Goal: Task Accomplishment & Management: Manage account settings

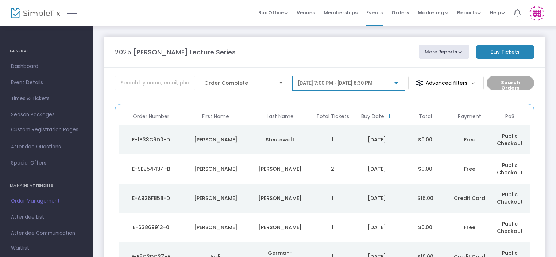
click at [373, 84] on span "[DATE] 7:00 PM - [DATE] 8:30 PM" at bounding box center [335, 83] width 74 height 6
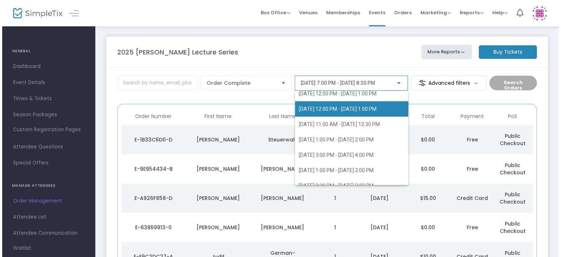
scroll to position [161, 0]
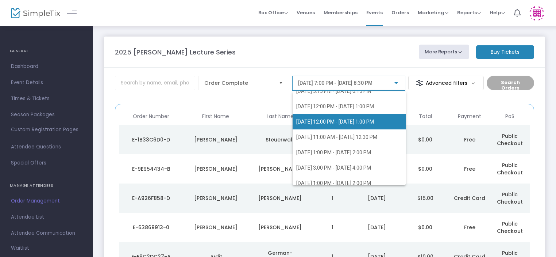
click at [355, 123] on span "[DATE] 12:00 PM - [DATE] 1:00 PM" at bounding box center [335, 122] width 78 height 6
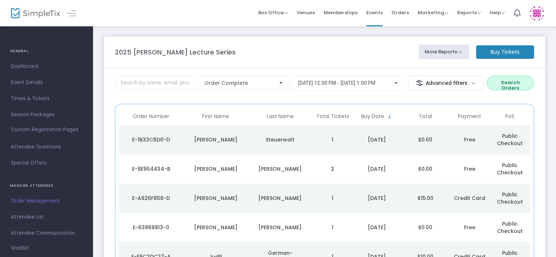
click at [503, 85] on button "Search Orders" at bounding box center [510, 83] width 47 height 15
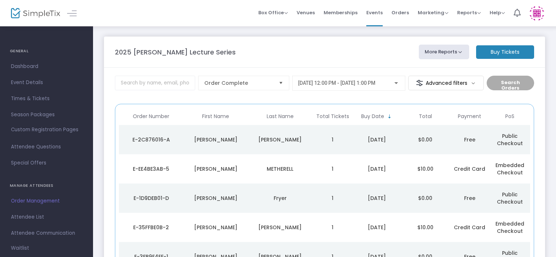
click at [258, 137] on div "[PERSON_NAME]" at bounding box center [280, 139] width 61 height 7
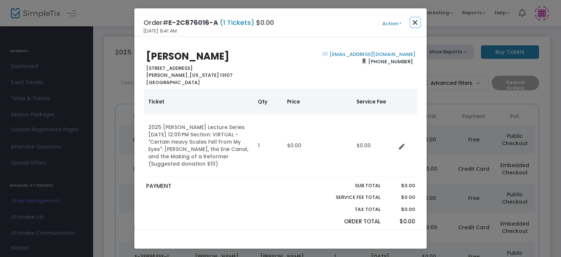
click at [416, 22] on button "Close" at bounding box center [414, 22] width 9 height 9
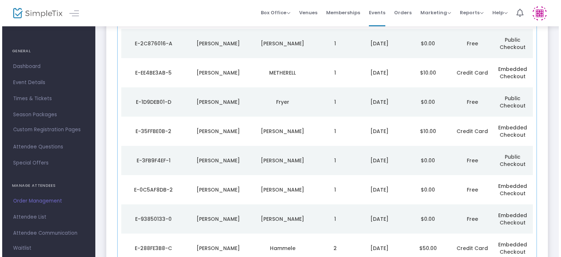
scroll to position [0, 0]
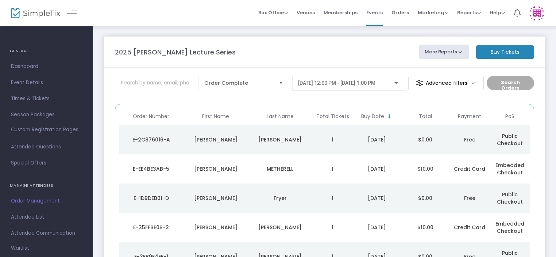
click at [249, 143] on td "[PERSON_NAME]" at bounding box center [280, 139] width 65 height 29
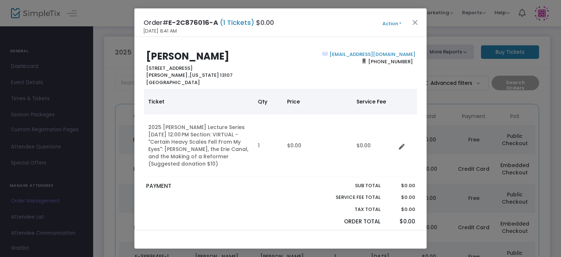
click at [444, 91] on ngb-modal-window "Order# E-2C876016-A (1 Tickets) $0.00 [DATE] 8:41 AM Action Mark Admitted Edit …" at bounding box center [280, 128] width 561 height 257
click at [415, 25] on button "Close" at bounding box center [414, 22] width 9 height 9
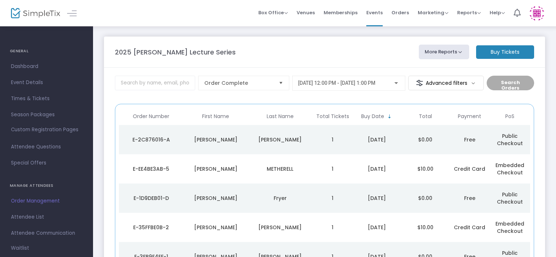
click at [243, 139] on div "[PERSON_NAME]" at bounding box center [215, 139] width 61 height 7
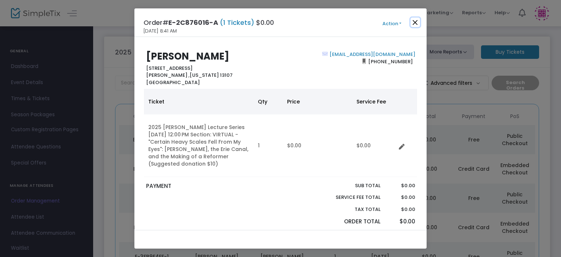
drag, startPoint x: 416, startPoint y: 25, endPoint x: 425, endPoint y: 23, distance: 8.9
click at [416, 25] on button "Close" at bounding box center [414, 22] width 9 height 9
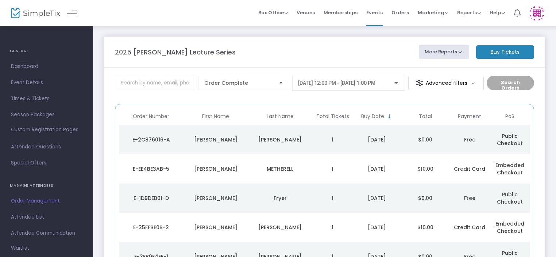
click at [337, 88] on div "[DATE] 12:00 PM - [DATE] 1:00 PM" at bounding box center [348, 83] width 113 height 15
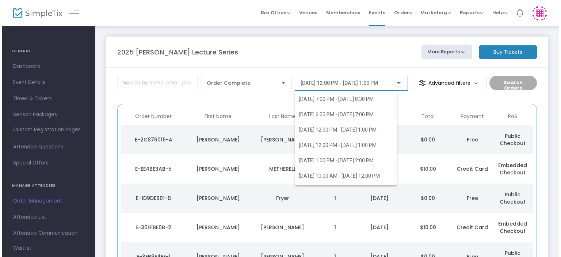
scroll to position [131, 0]
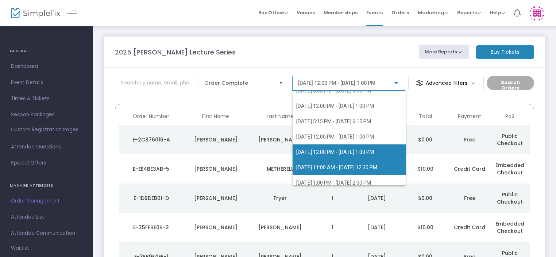
click at [318, 169] on span "[DATE] 11:00 AM - [DATE] 12:30 PM" at bounding box center [336, 167] width 81 height 6
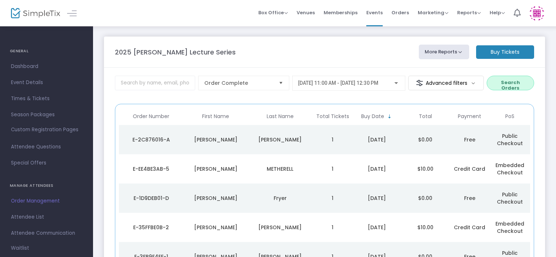
click at [523, 82] on button "Search Orders" at bounding box center [510, 83] width 47 height 15
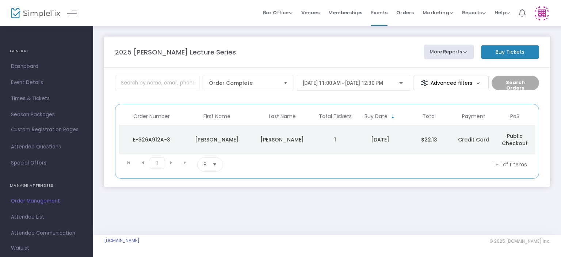
click at [377, 85] on span "[DATE] 11:00 AM - [DATE] 12:30 PM" at bounding box center [343, 83] width 80 height 6
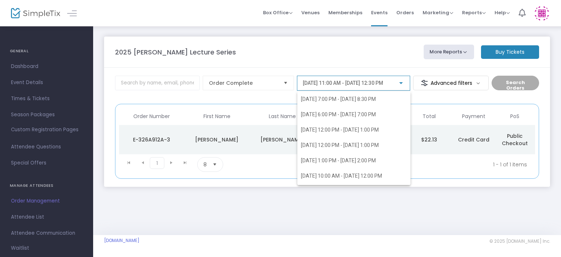
scroll to position [145, 0]
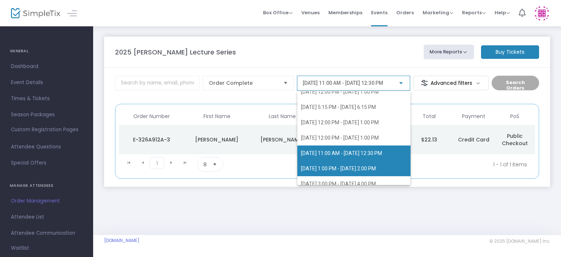
click at [336, 168] on span "[DATE] 1:00 PM - [DATE] 2:00 PM" at bounding box center [338, 168] width 75 height 6
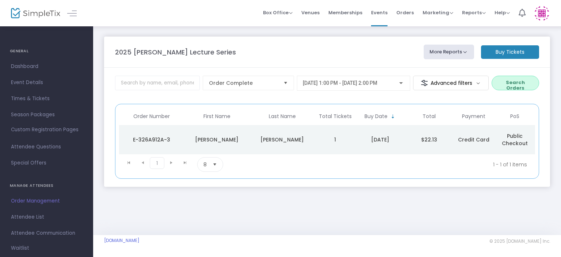
click at [500, 82] on button "Search Orders" at bounding box center [514, 83] width 47 height 15
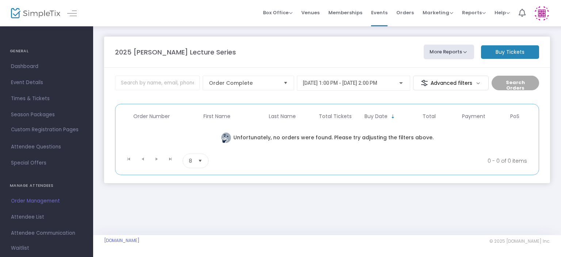
click at [375, 80] on div "[DATE] 1:00 PM - [DATE] 2:00 PM" at bounding box center [353, 81] width 101 height 14
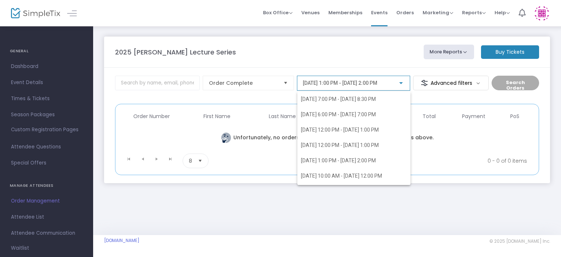
scroll to position [160, 0]
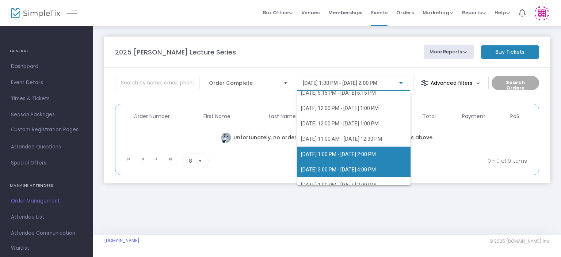
click at [333, 170] on span "[DATE] 3:00 PM - [DATE] 4:00 PM" at bounding box center [338, 169] width 75 height 6
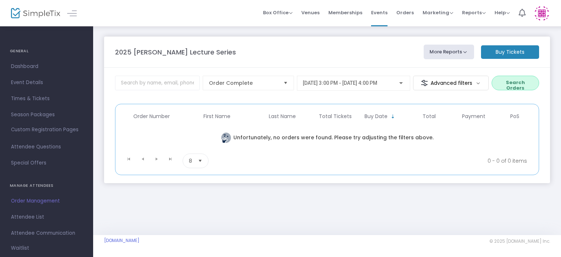
click at [521, 79] on button "Search Orders" at bounding box center [514, 83] width 47 height 15
click at [356, 87] on div "[DATE] 3:00 PM - [DATE] 4:00 PM" at bounding box center [353, 81] width 101 height 14
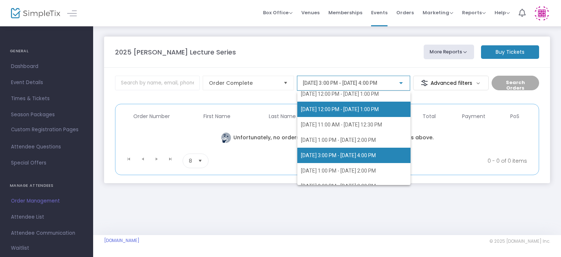
scroll to position [198, 0]
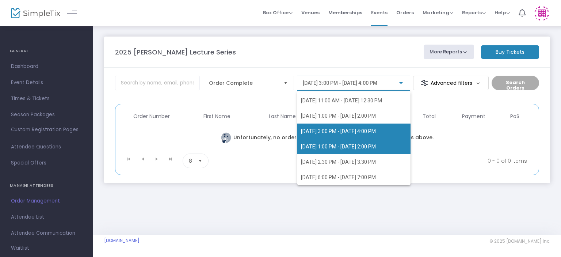
click at [353, 142] on span "[DATE] 1:00 PM - [DATE] 2:00 PM" at bounding box center [354, 146] width 106 height 15
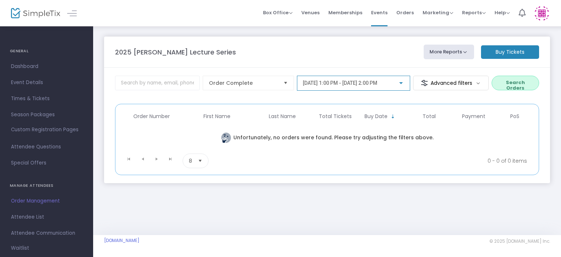
click at [510, 86] on button "Search Orders" at bounding box center [514, 83] width 47 height 15
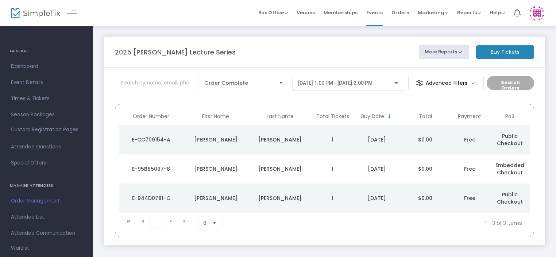
click at [314, 170] on td "1" at bounding box center [332, 168] width 40 height 29
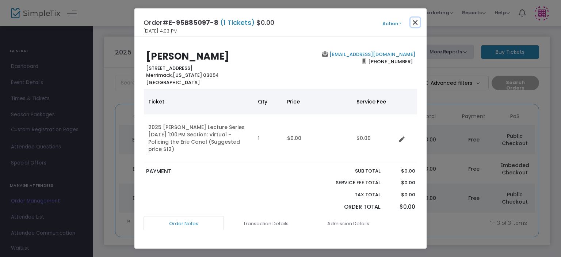
click at [416, 21] on button "Close" at bounding box center [414, 22] width 9 height 9
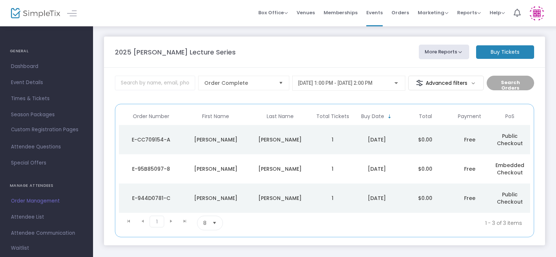
click at [235, 142] on div "[PERSON_NAME]" at bounding box center [215, 139] width 61 height 7
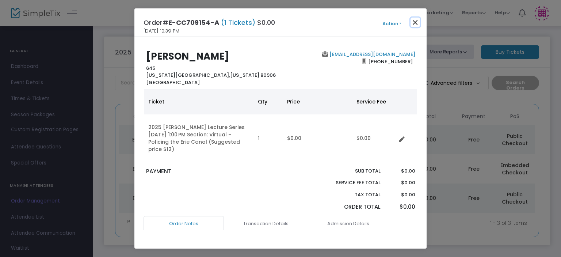
click at [415, 22] on button "Close" at bounding box center [414, 22] width 9 height 9
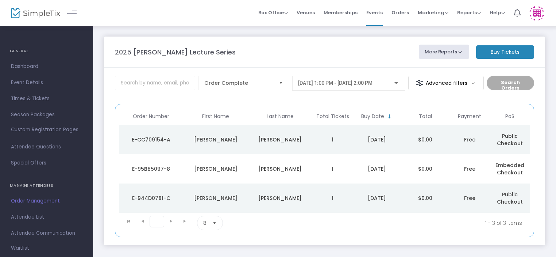
click at [244, 198] on div "[PERSON_NAME]" at bounding box center [215, 197] width 61 height 7
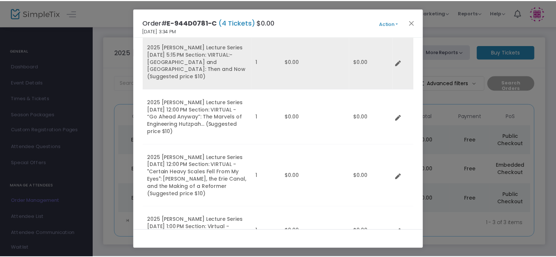
scroll to position [110, 0]
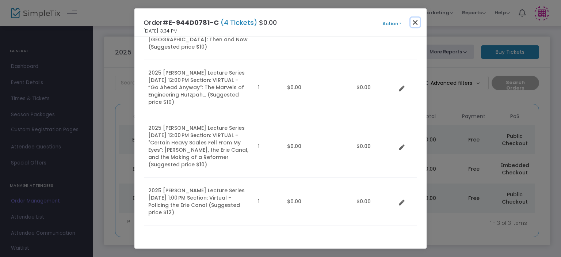
click at [413, 21] on button "Close" at bounding box center [414, 22] width 9 height 9
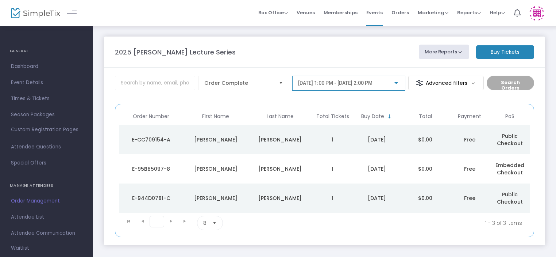
click at [373, 84] on span "[DATE] 1:00 PM - [DATE] 2:00 PM" at bounding box center [335, 83] width 74 height 6
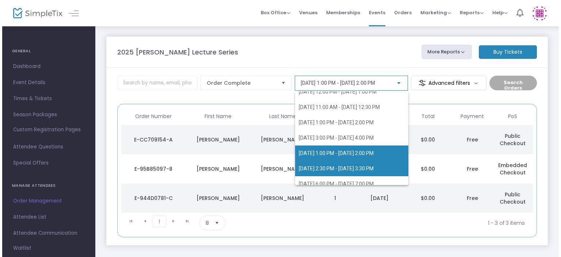
scroll to position [198, 0]
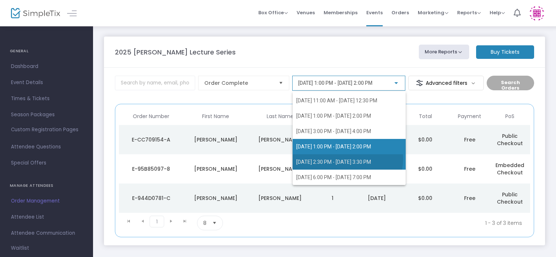
click at [347, 159] on span "[DATE] 2:30 PM - [DATE] 3:30 PM" at bounding box center [333, 162] width 75 height 6
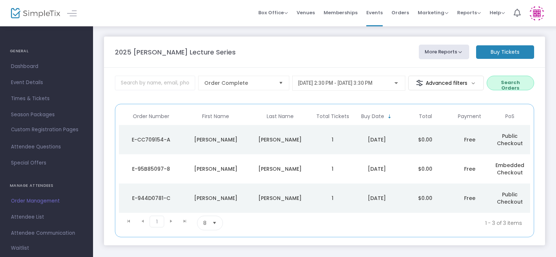
click at [512, 84] on button "Search Orders" at bounding box center [510, 83] width 47 height 15
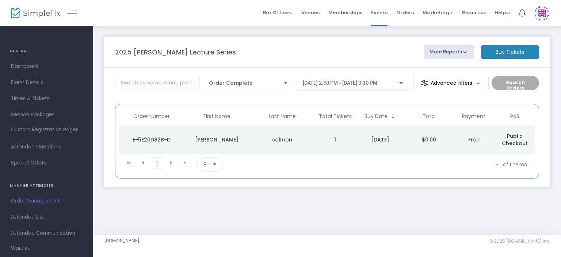
click at [248, 138] on td "[PERSON_NAME]" at bounding box center [216, 139] width 65 height 29
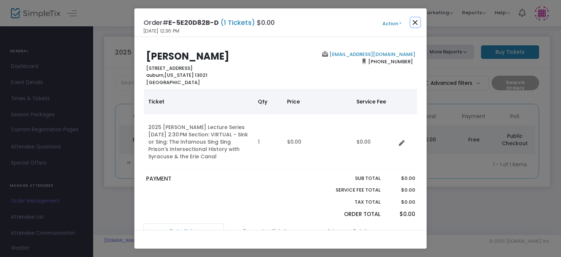
click at [417, 21] on button "Close" at bounding box center [414, 22] width 9 height 9
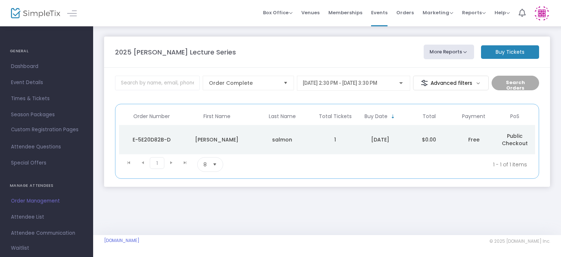
click at [377, 84] on span "[DATE] 2:30 PM - [DATE] 3:30 PM" at bounding box center [340, 83] width 74 height 6
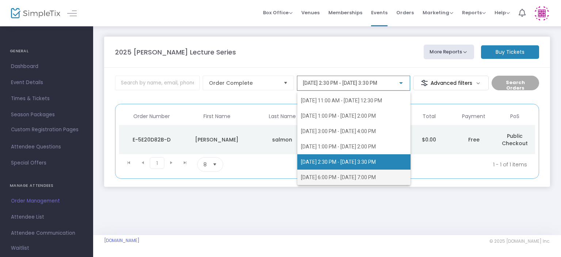
click at [343, 172] on span "[DATE] 6:00 PM - [DATE] 7:00 PM" at bounding box center [354, 176] width 106 height 15
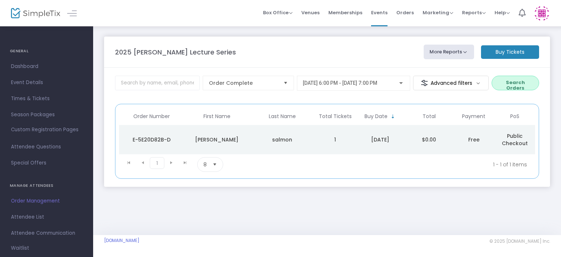
click at [501, 86] on button "Search Orders" at bounding box center [514, 83] width 47 height 15
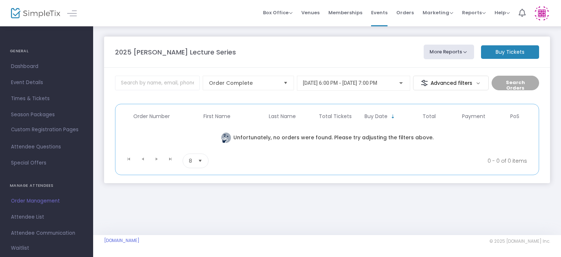
click at [150, 29] on div "2025 [PERSON_NAME] Lecture Series More Reports Donations Report Export Sales Re…" at bounding box center [327, 117] width 468 height 183
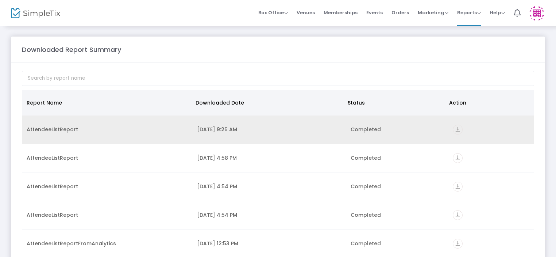
click at [453, 130] on icon "vertical_align_bottom" at bounding box center [458, 129] width 10 height 10
